Goal: Transaction & Acquisition: Purchase product/service

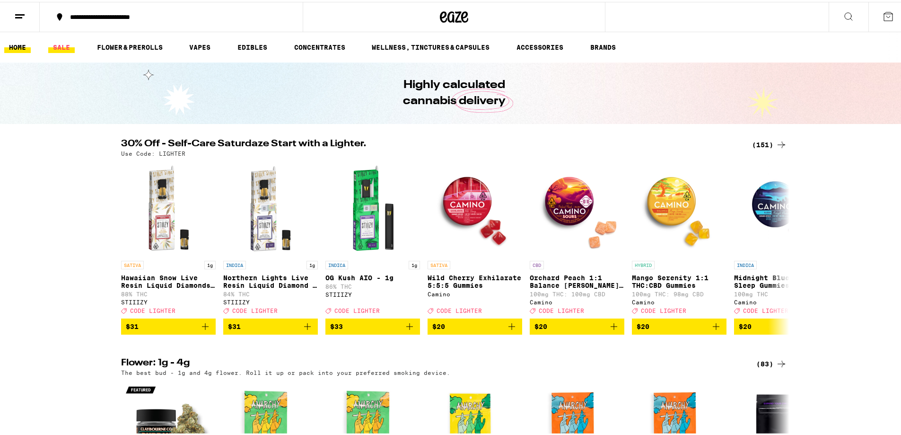
click at [67, 45] on link "SALE" at bounding box center [61, 45] width 26 height 11
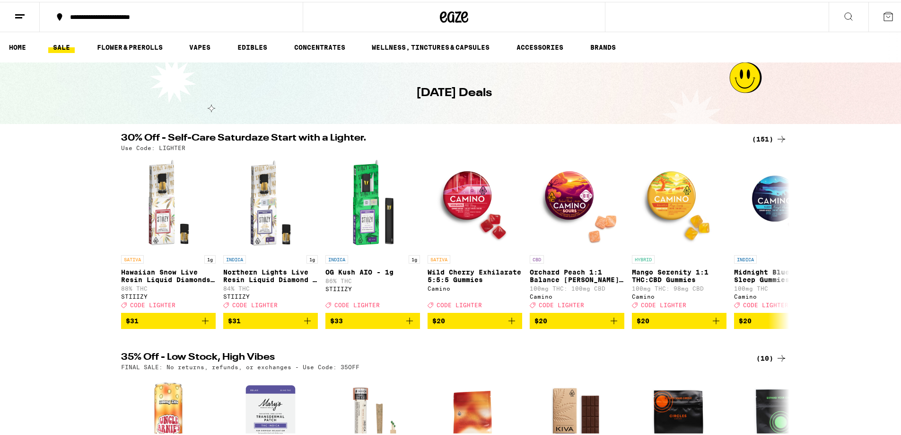
click at [777, 137] on icon at bounding box center [780, 136] width 11 height 11
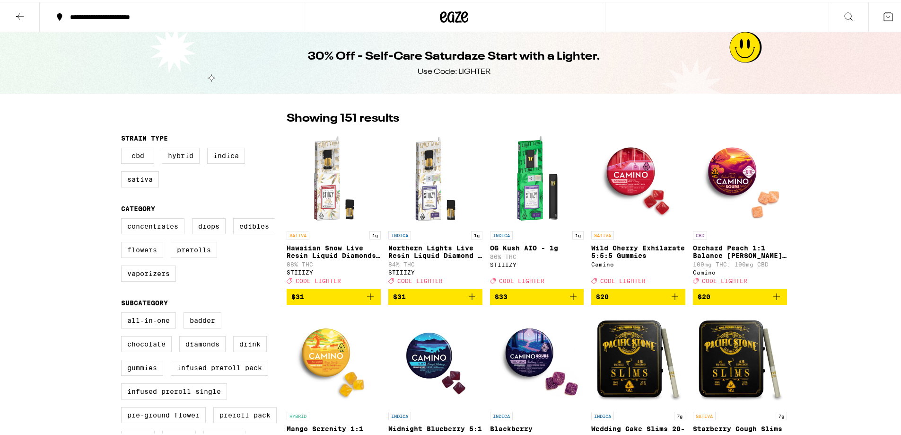
click at [134, 255] on label "Flowers" at bounding box center [142, 248] width 42 height 16
click at [123, 218] on input "Flowers" at bounding box center [123, 217] width 0 height 0
checkbox input "true"
